Goal: Task Accomplishment & Management: Use online tool/utility

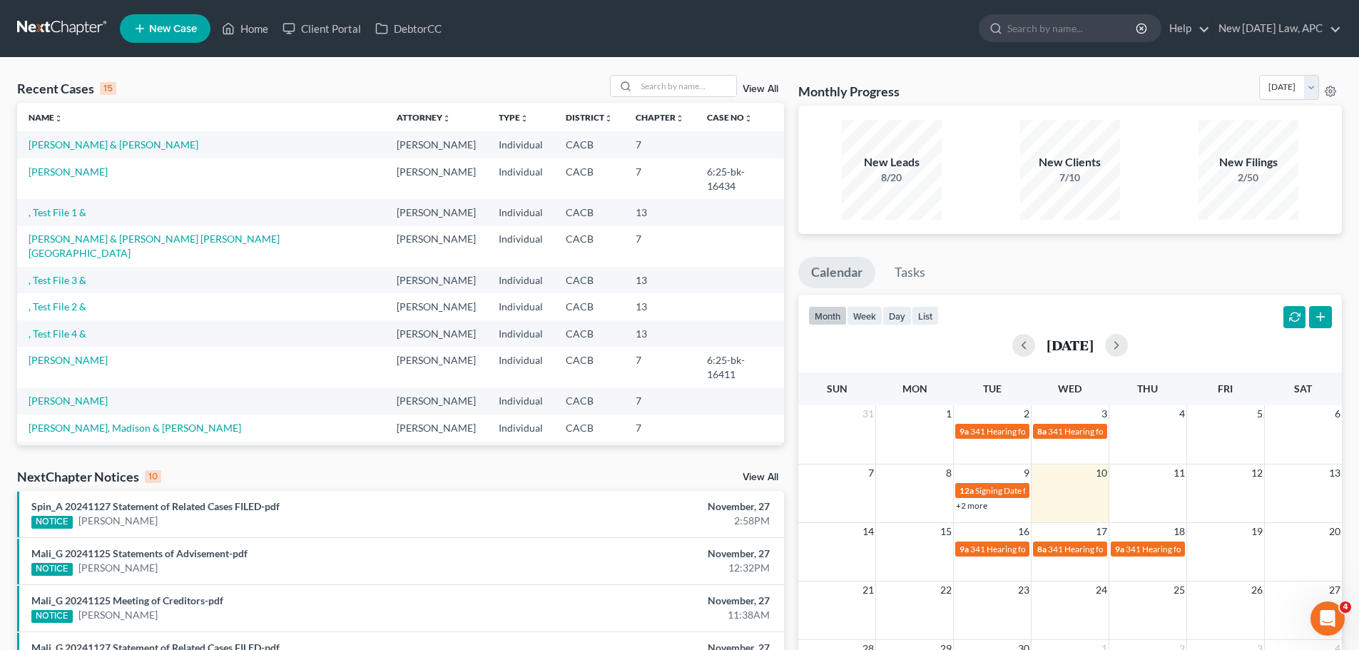
click at [750, 88] on link "View All" at bounding box center [761, 89] width 36 height 10
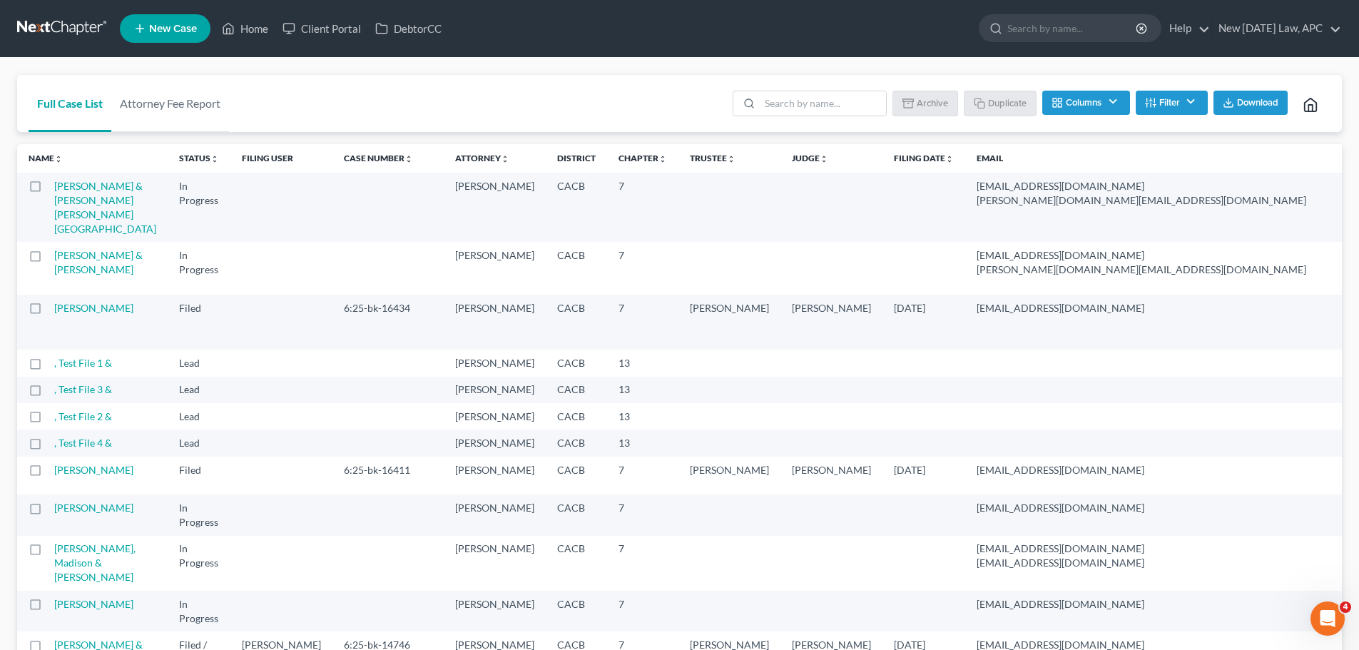
click at [1157, 100] on button "Filter" at bounding box center [1172, 103] width 72 height 24
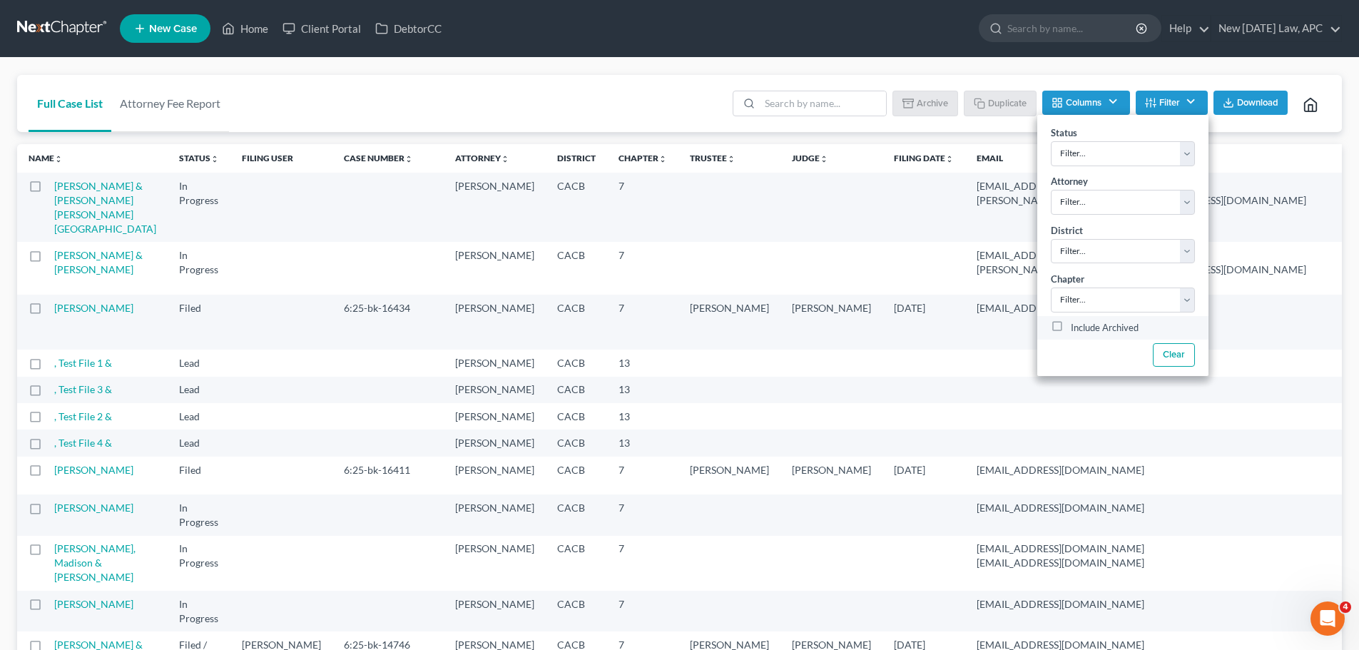
click at [1072, 329] on label "Include Archived" at bounding box center [1105, 328] width 68 height 17
click at [1076, 329] on input "Include Archived" at bounding box center [1080, 324] width 9 height 9
checkbox input "true"
click at [638, 117] on div "Full Case List Attorney Fee Report Batch Download Archive Un-archive Duplicate …" at bounding box center [679, 104] width 1325 height 58
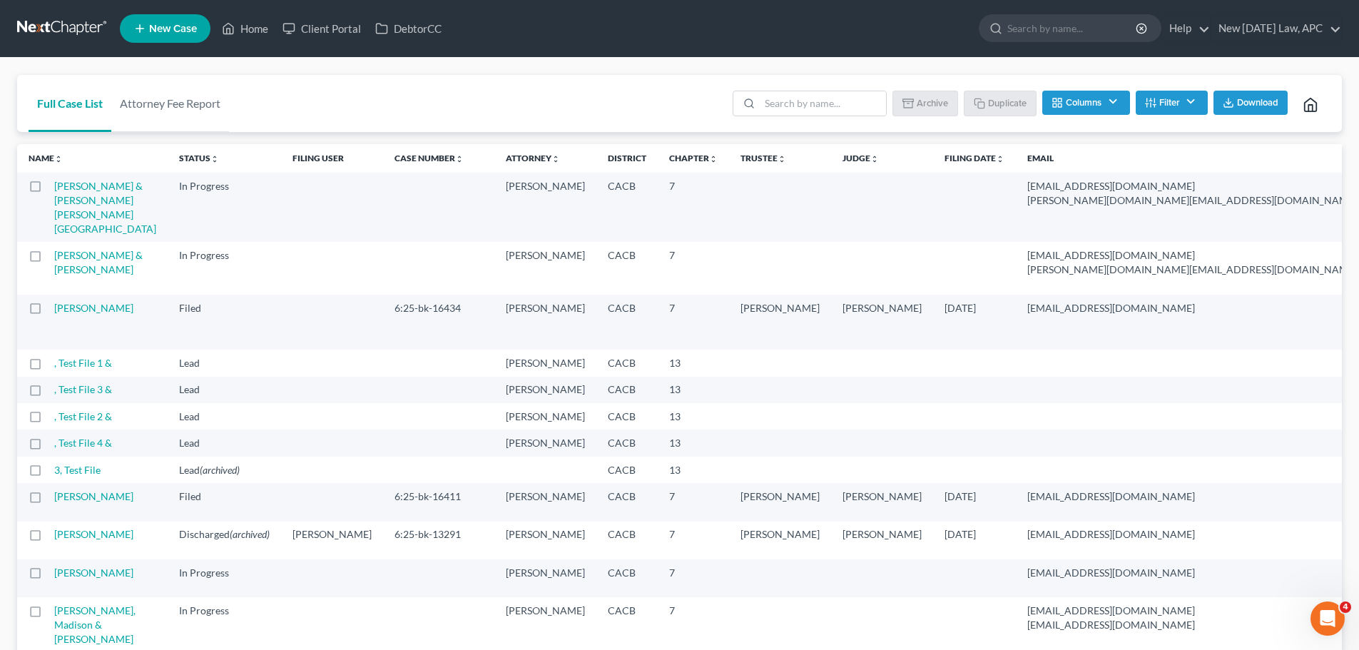
click at [1158, 101] on button "Filter" at bounding box center [1172, 103] width 72 height 24
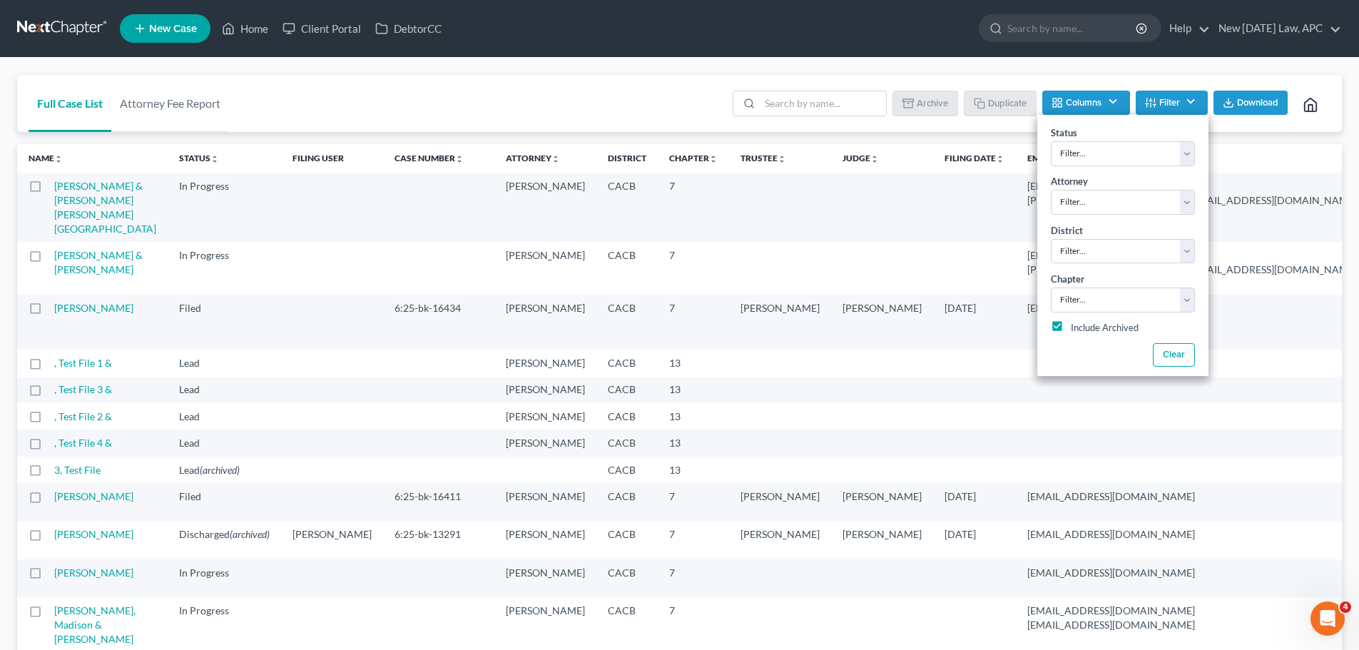
click at [661, 103] on div "Full Case List Attorney Fee Report Batch Download Archive Un-archive Duplicate …" at bounding box center [679, 104] width 1325 height 58
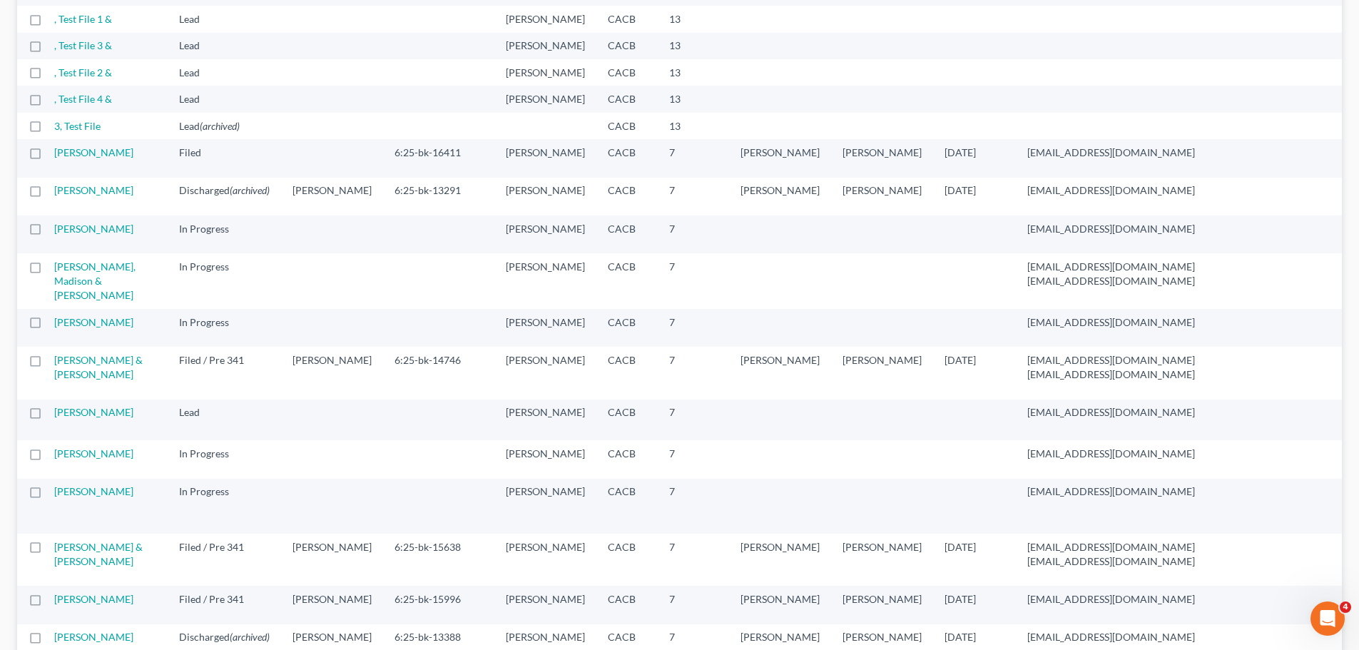
scroll to position [357, 0]
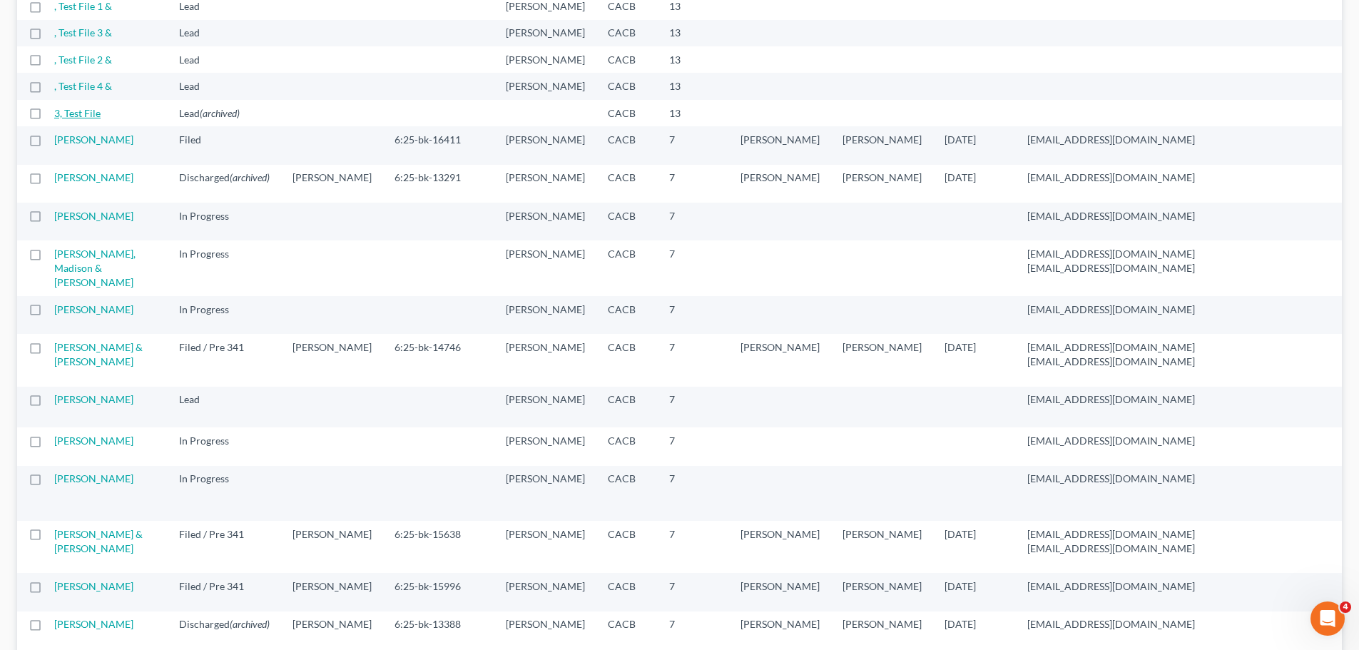
click at [86, 119] on link "3, Test File" at bounding box center [77, 113] width 46 height 12
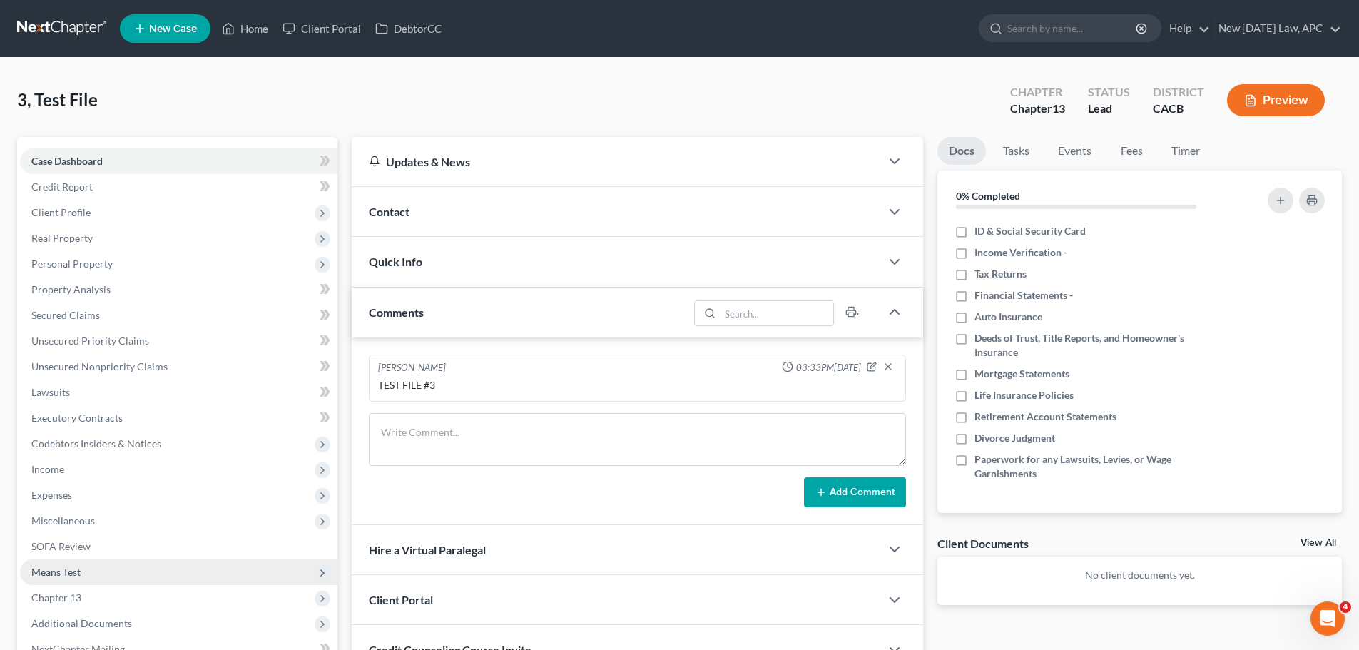
scroll to position [160, 0]
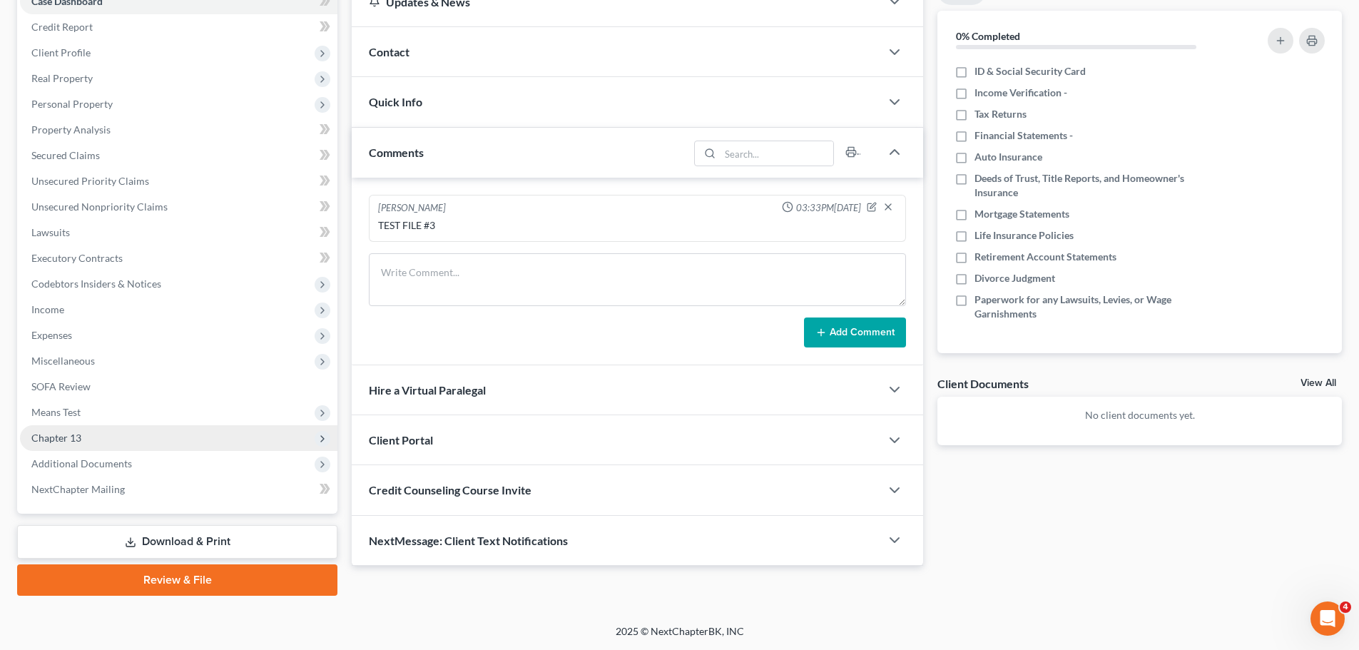
click at [81, 449] on span "Chapter 13" at bounding box center [178, 438] width 317 height 26
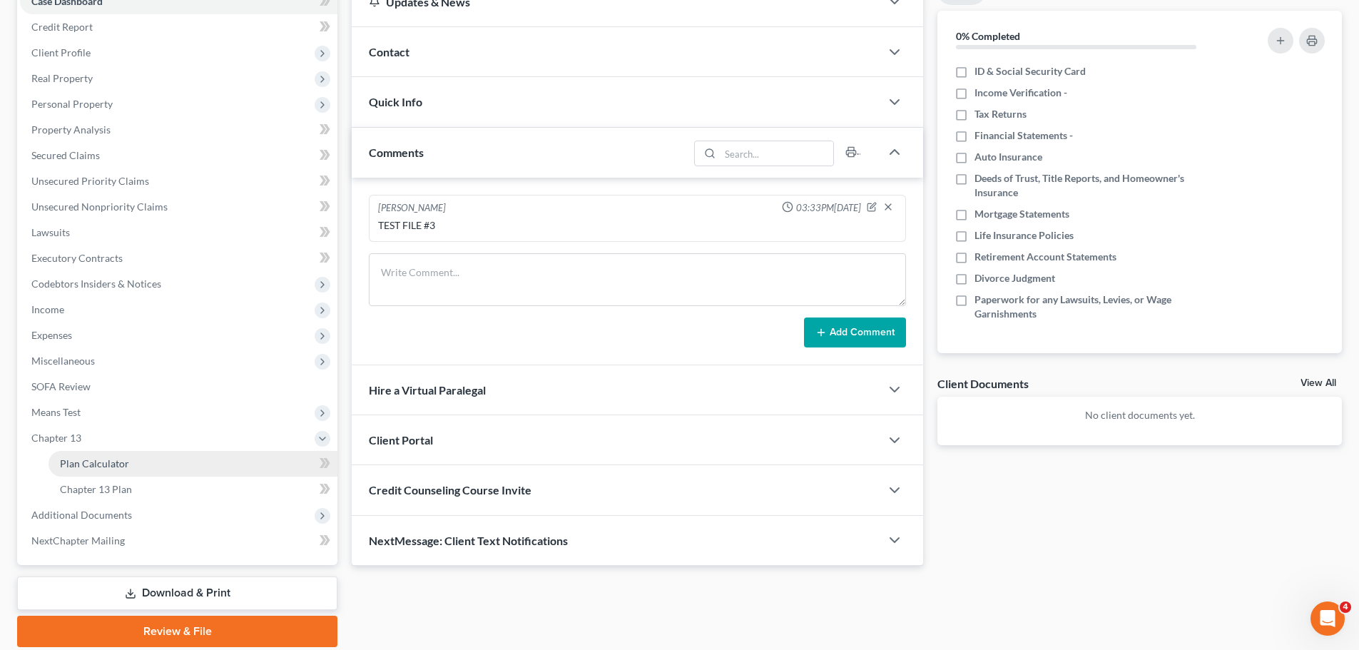
click at [96, 464] on span "Plan Calculator" at bounding box center [94, 463] width 69 height 12
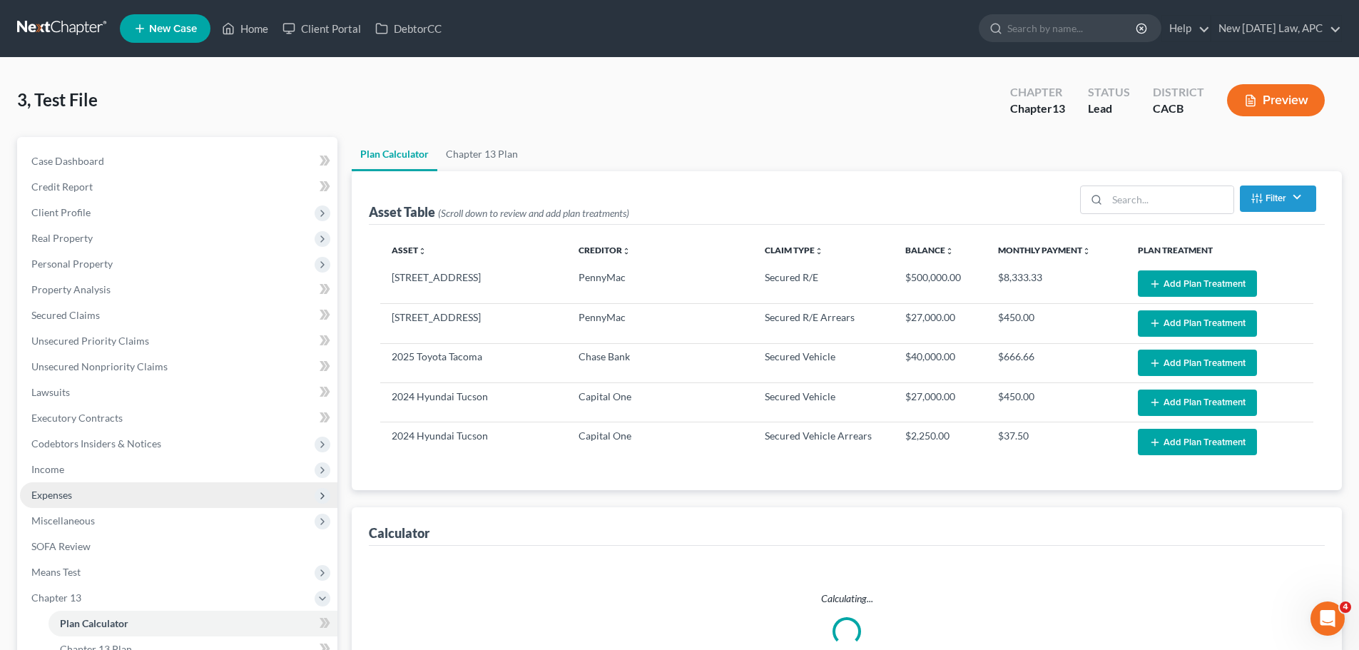
select select "59"
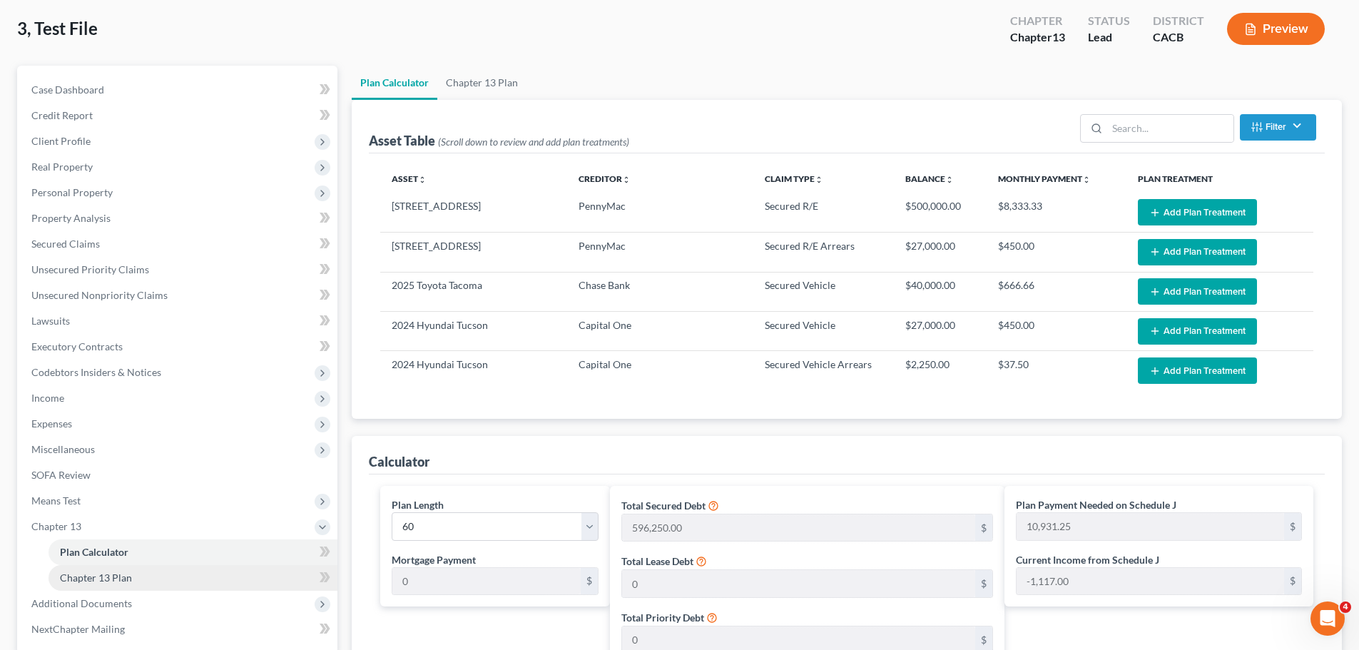
click at [119, 577] on span "Chapter 13 Plan" at bounding box center [96, 577] width 72 height 12
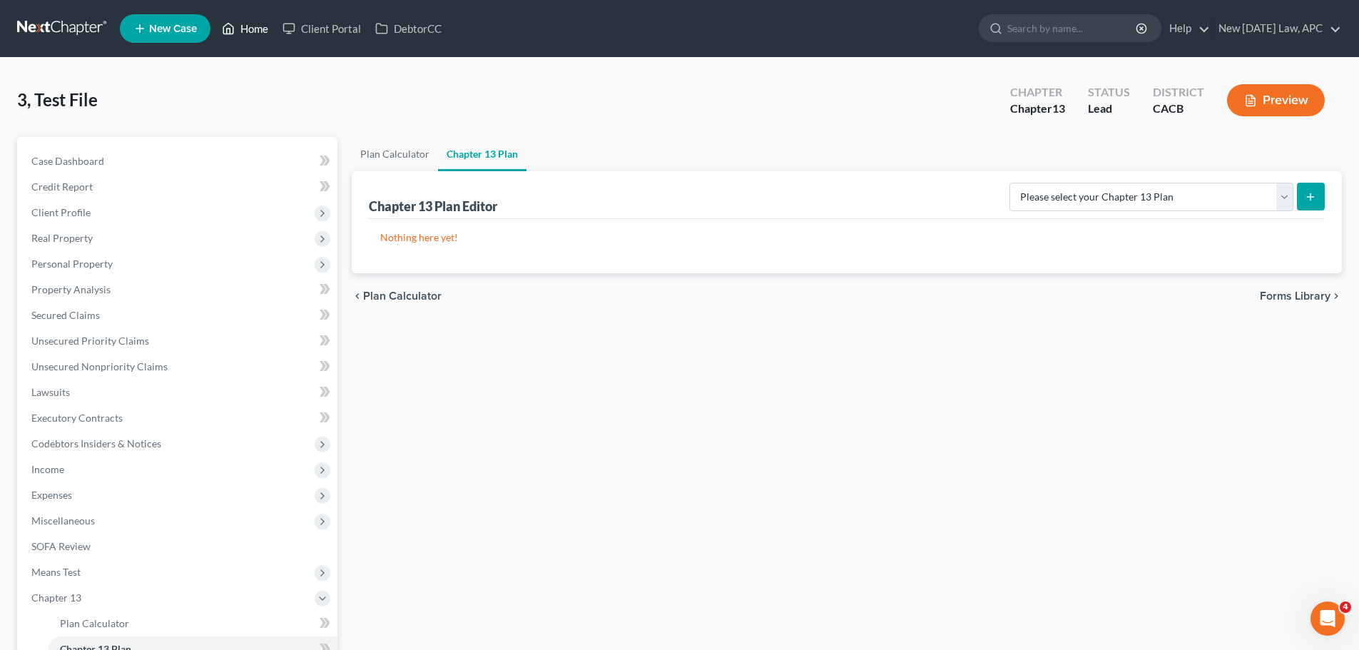
click at [243, 34] on link "Home" at bounding box center [245, 29] width 61 height 26
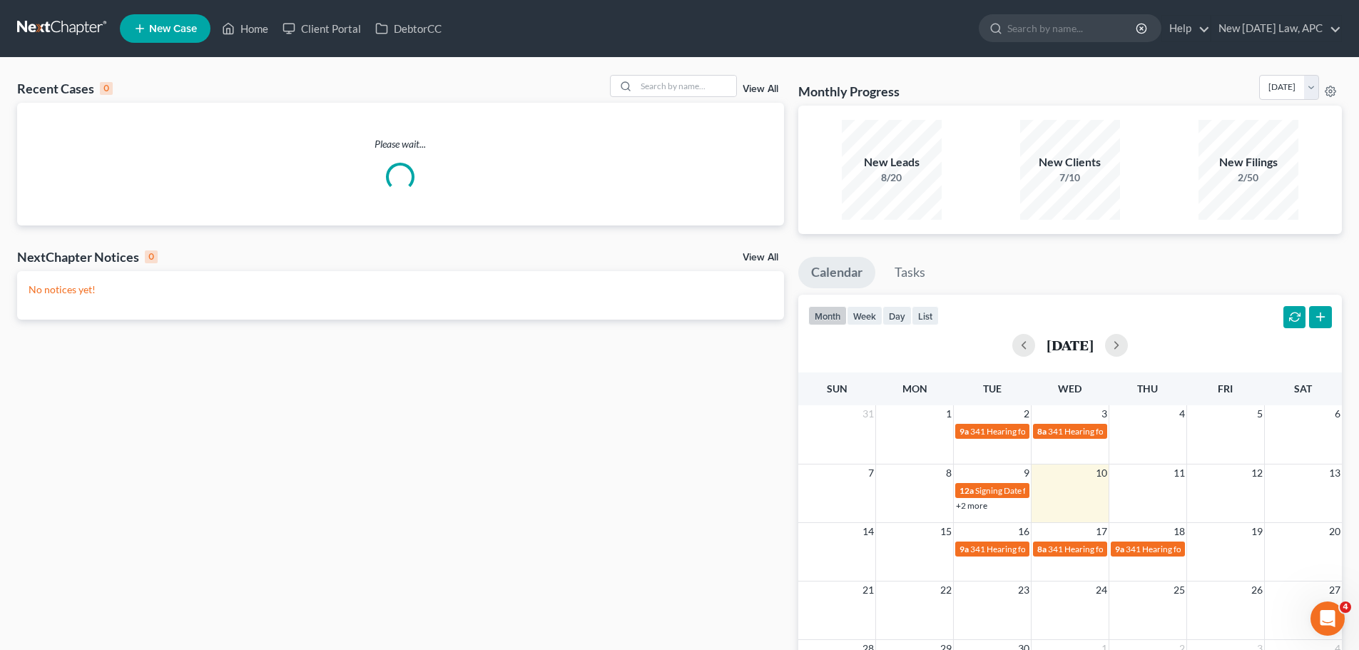
click at [753, 83] on div "View All" at bounding box center [697, 86] width 174 height 22
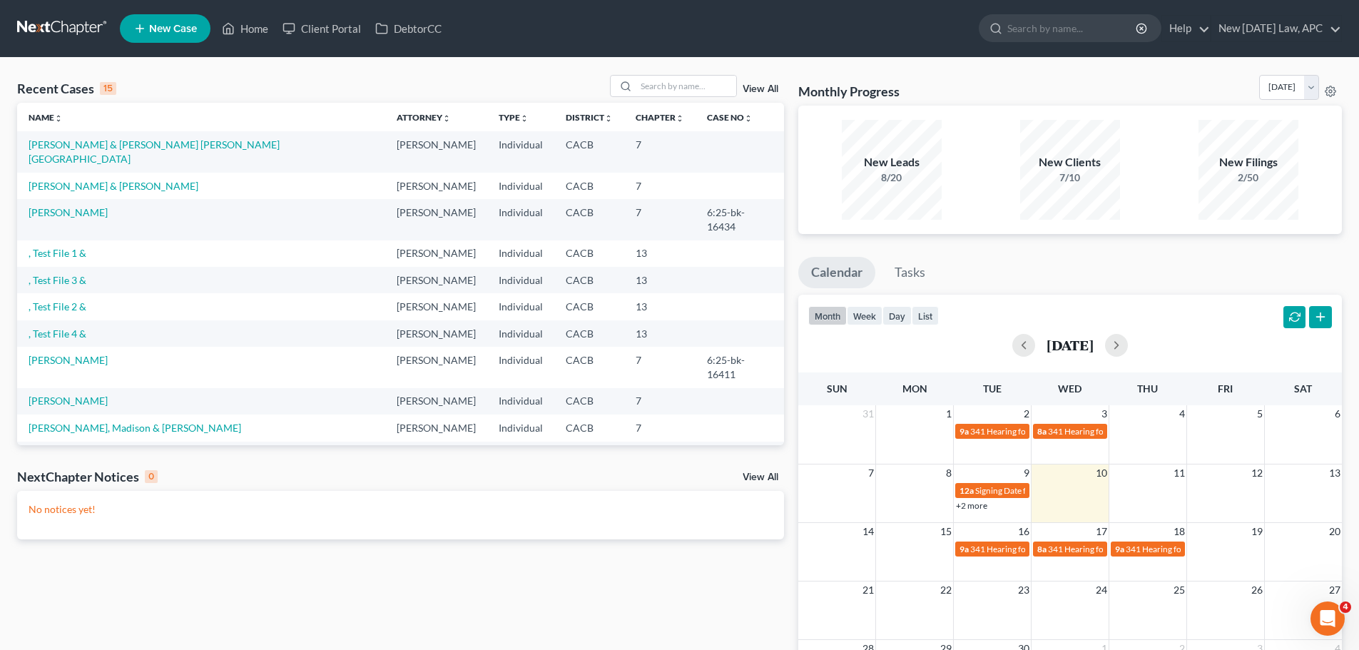
click at [763, 96] on div "View All" at bounding box center [697, 86] width 174 height 22
click at [763, 89] on link "View All" at bounding box center [761, 89] width 36 height 10
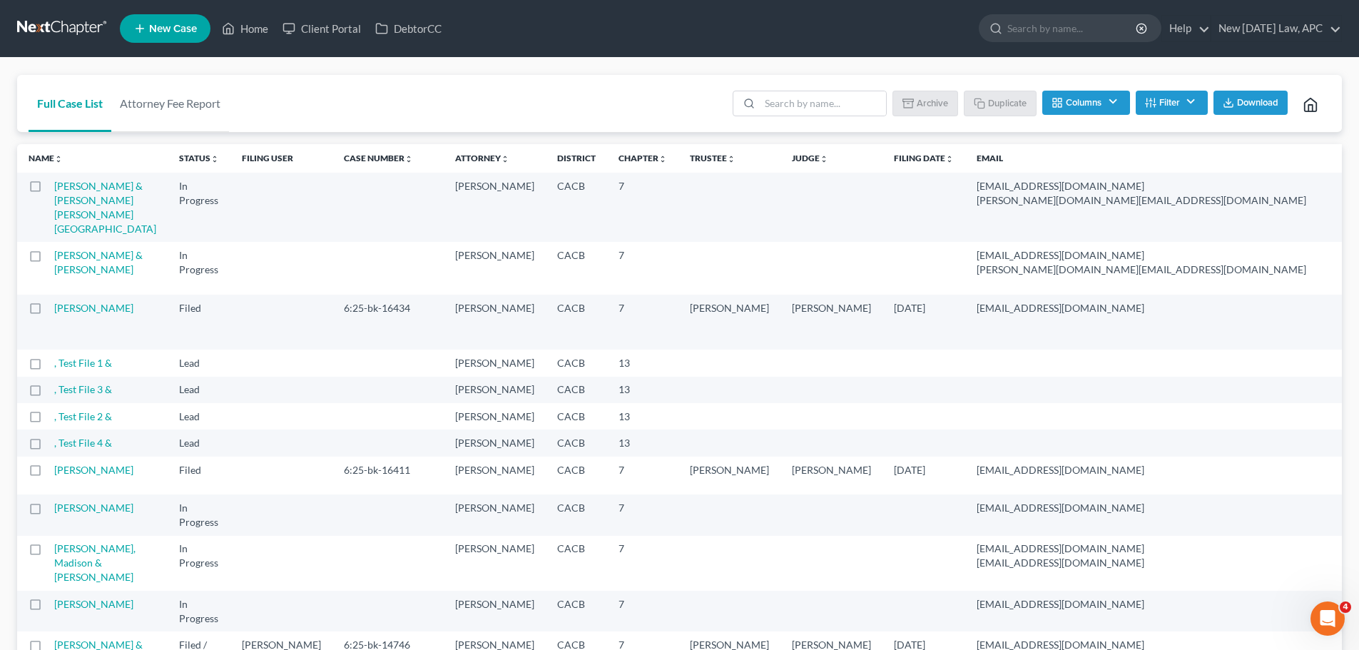
click at [1162, 104] on button "Filter" at bounding box center [1172, 103] width 72 height 24
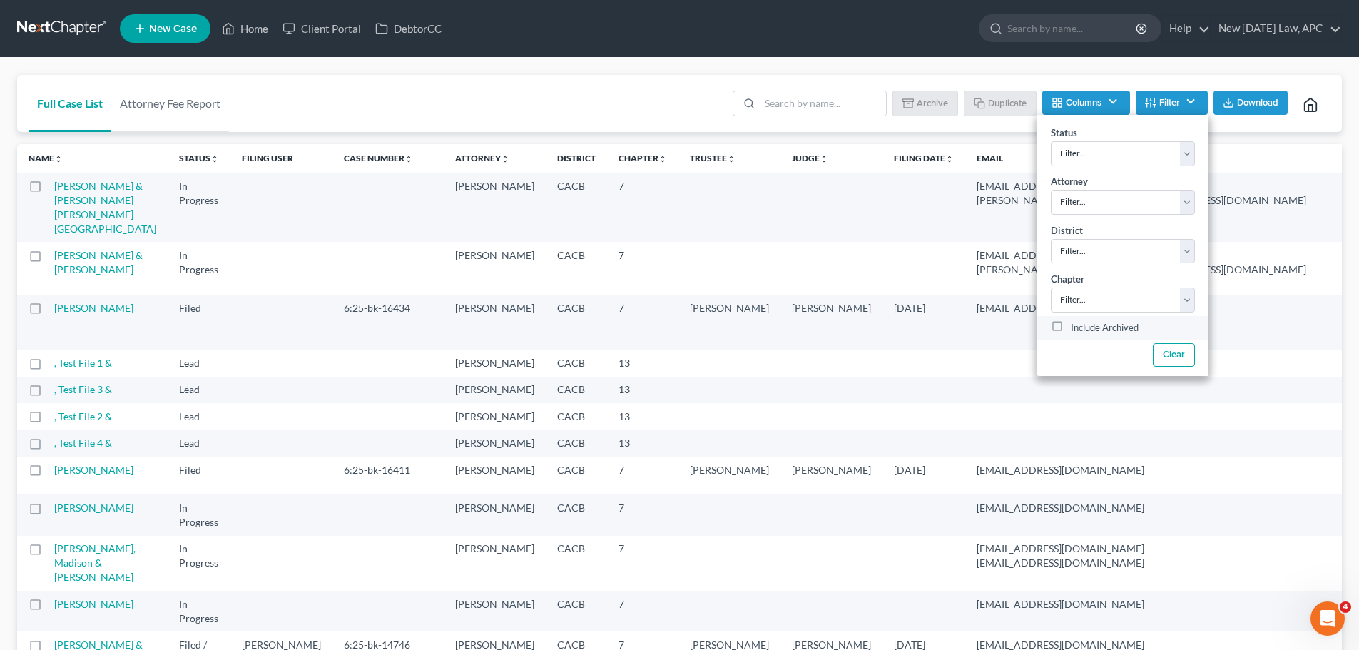
click at [1071, 325] on label "Include Archived" at bounding box center [1105, 328] width 68 height 17
click at [1076, 325] on input "Include Archived" at bounding box center [1080, 324] width 9 height 9
checkbox input "true"
click at [593, 97] on div "Full Case List Attorney Fee Report Batch Download Archive Un-archive Duplicate …" at bounding box center [679, 104] width 1325 height 58
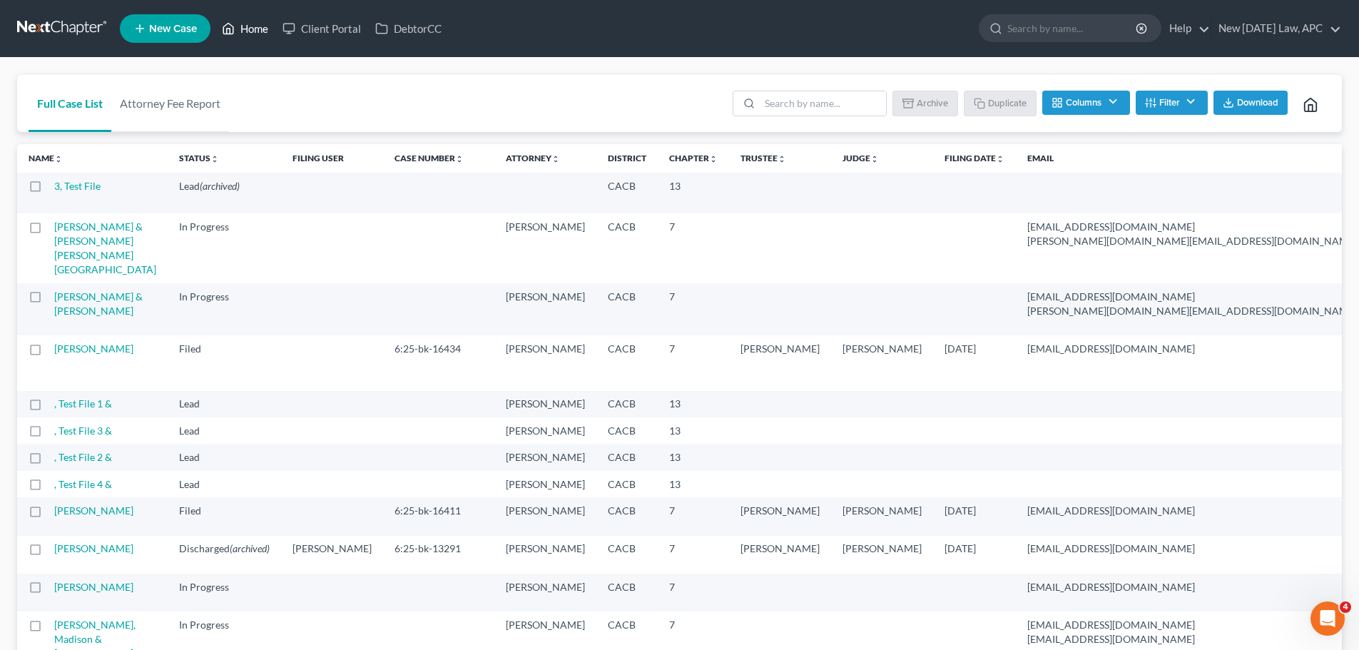
drag, startPoint x: 253, startPoint y: 32, endPoint x: 336, endPoint y: 254, distance: 236.8
click at [253, 32] on link "Home" at bounding box center [245, 29] width 61 height 26
